Goal: Transaction & Acquisition: Book appointment/travel/reservation

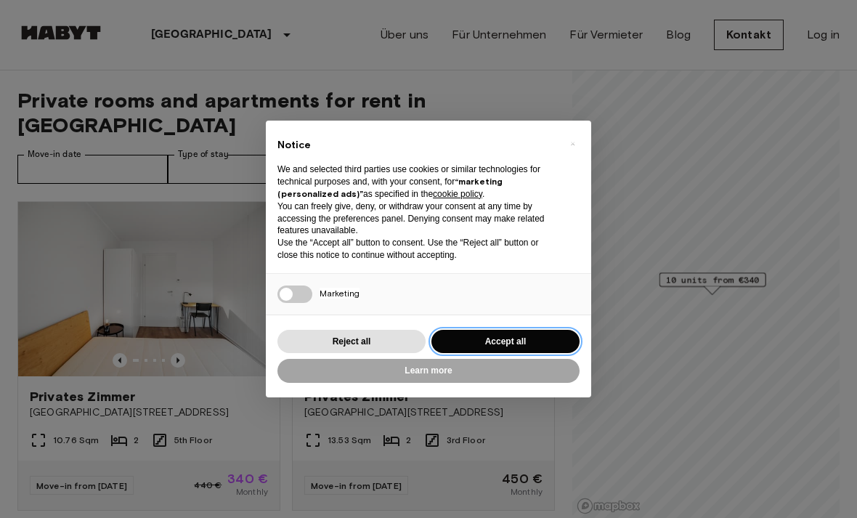
click at [538, 341] on button "Accept all" at bounding box center [505, 342] width 148 height 24
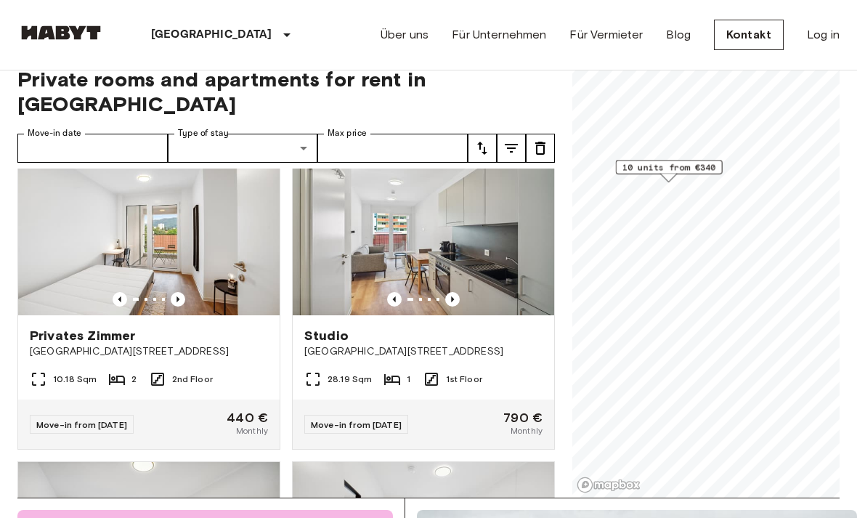
scroll to position [683, 0]
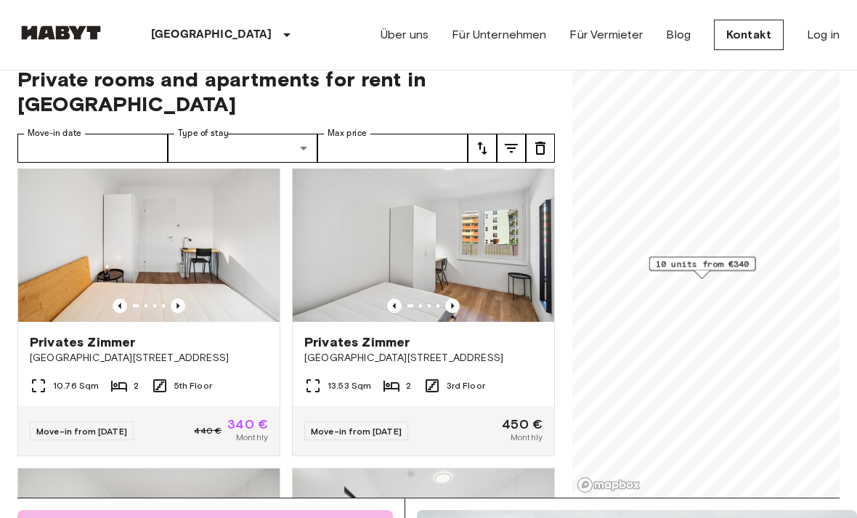
scroll to position [36, 0]
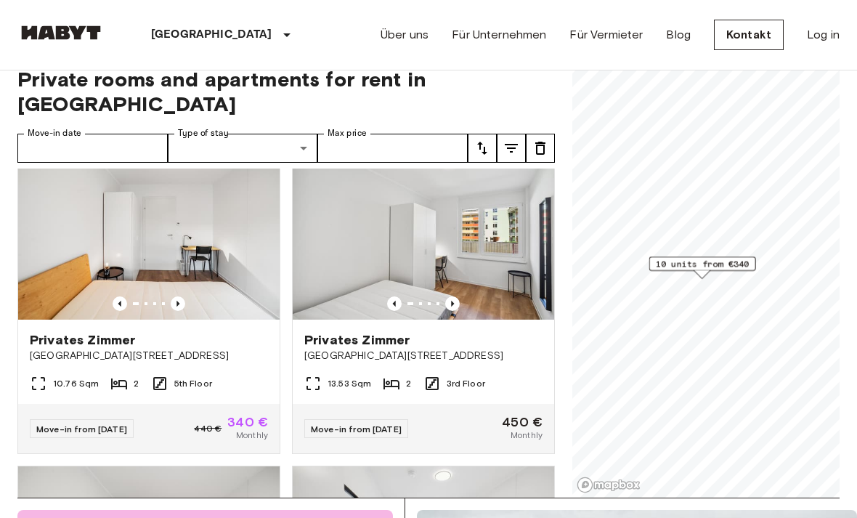
click at [88, 224] on img at bounding box center [148, 232] width 261 height 174
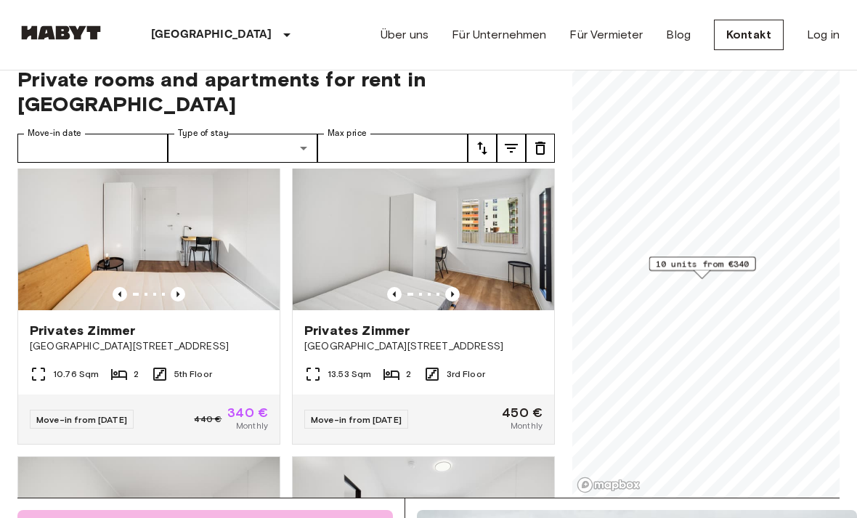
scroll to position [48, 0]
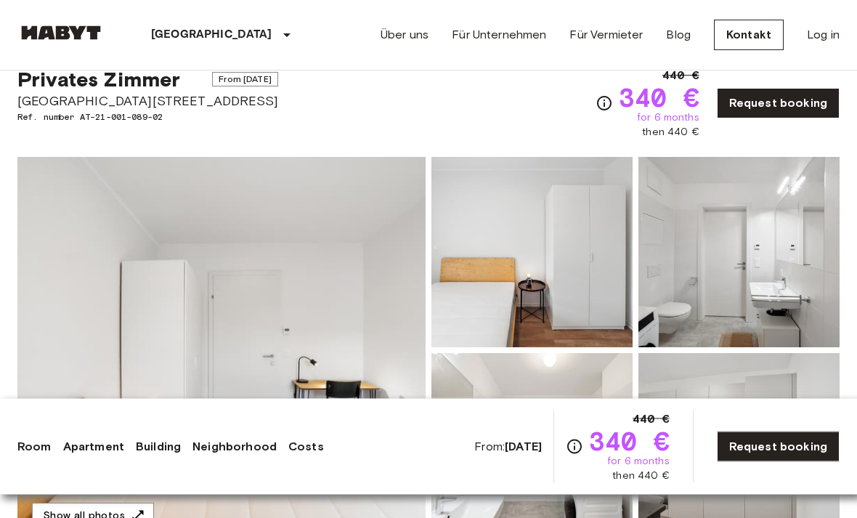
scroll to position [48, 0]
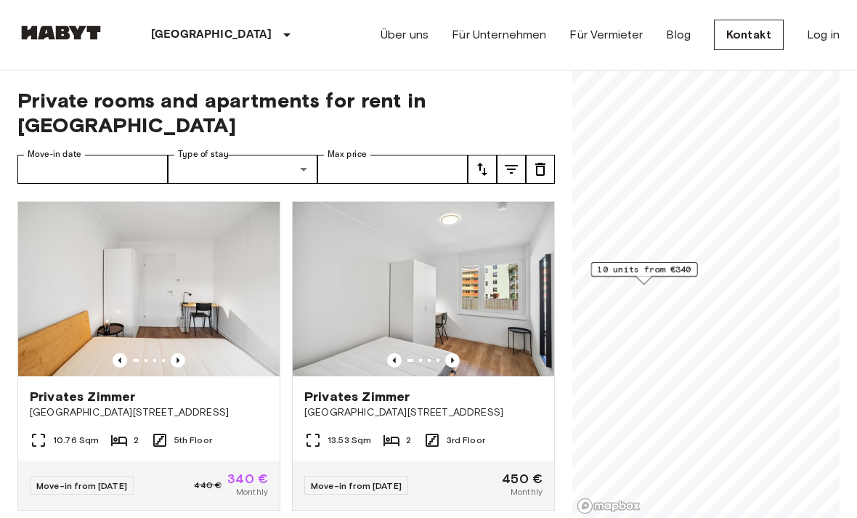
click at [416, 254] on img at bounding box center [423, 289] width 261 height 174
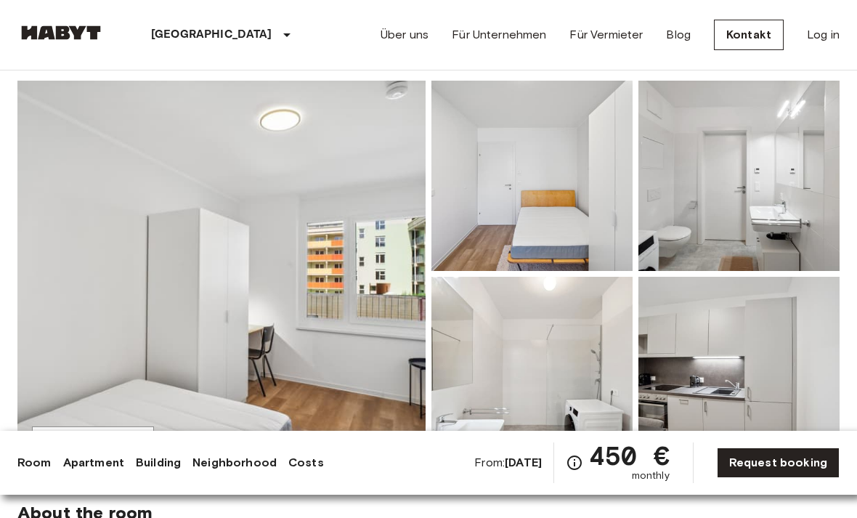
scroll to position [105, 0]
